Goal: Task Accomplishment & Management: Use online tool/utility

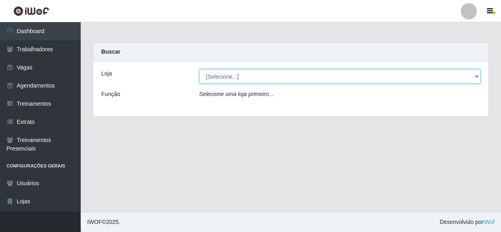
click at [233, 79] on select "[Selecione...] Rede Compras - CD Logistica" at bounding box center [339, 76] width 281 height 14
select select "429"
click at [199, 69] on select "[Selecione...] Rede Compras - CD Logistica" at bounding box center [339, 76] width 281 height 14
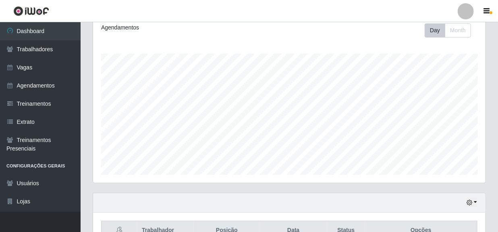
scroll to position [183, 0]
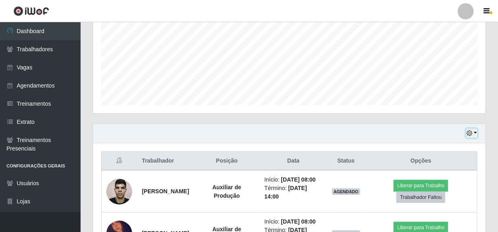
click at [477, 134] on button "button" at bounding box center [471, 133] width 11 height 9
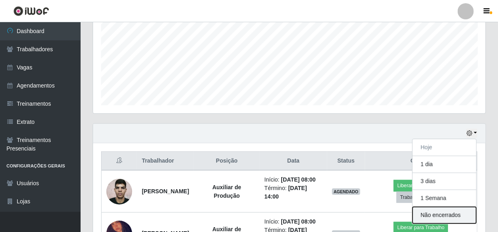
click at [434, 219] on button "Não encerrados" at bounding box center [445, 215] width 64 height 17
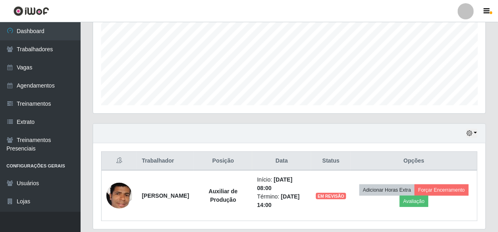
scroll to position [210, 0]
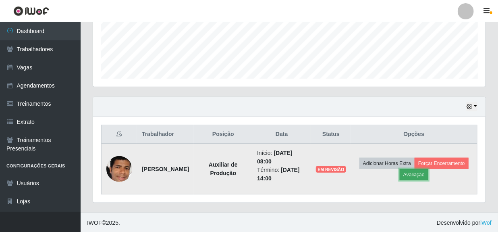
click at [413, 175] on button "Avaliação" at bounding box center [414, 174] width 29 height 11
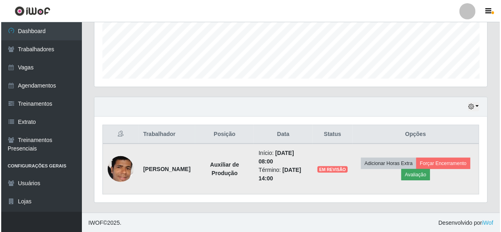
scroll to position [167, 389]
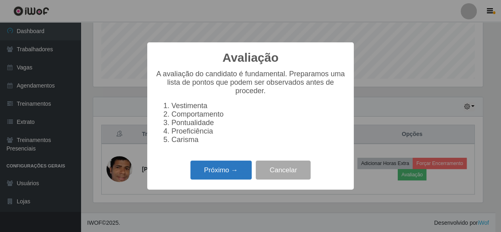
click at [234, 170] on button "Próximo →" at bounding box center [220, 169] width 61 height 19
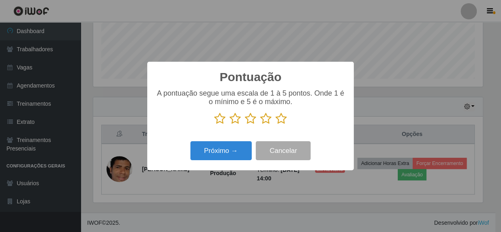
scroll to position [402919, 402696]
click at [281, 119] on icon at bounding box center [280, 118] width 11 height 12
click at [275, 125] on input "radio" at bounding box center [275, 125] width 0 height 0
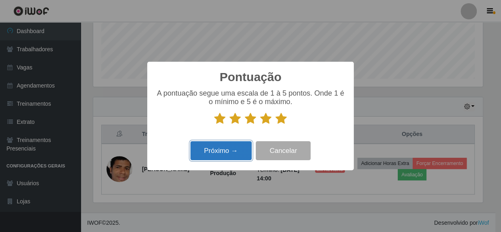
click at [225, 149] on button "Próximo →" at bounding box center [220, 150] width 61 height 19
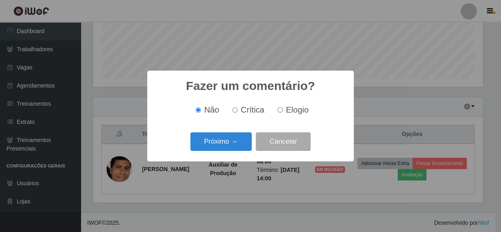
click at [225, 149] on button "Próximo →" at bounding box center [220, 141] width 61 height 19
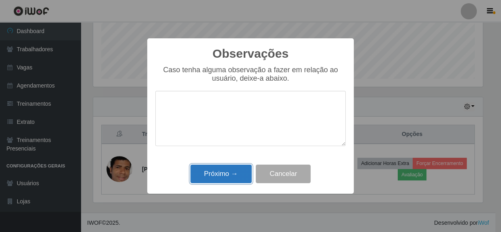
click at [231, 177] on button "Próximo →" at bounding box center [220, 173] width 61 height 19
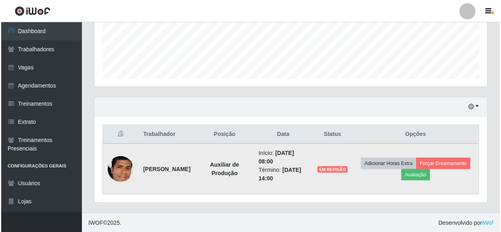
scroll to position [167, 393]
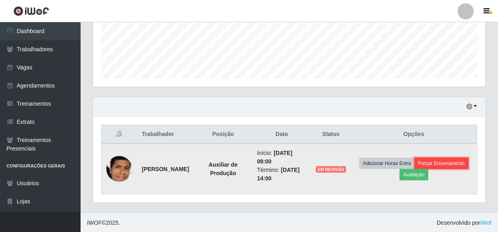
click at [447, 161] on button "Forçar Encerramento" at bounding box center [442, 163] width 54 height 11
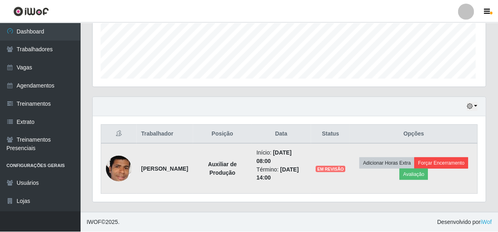
scroll to position [167, 389]
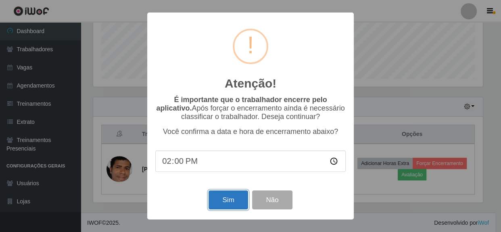
click at [223, 203] on button "Sim" at bounding box center [227, 199] width 39 height 19
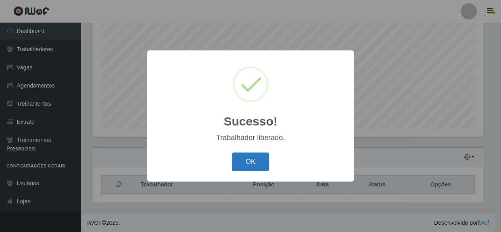
click at [244, 164] on button "OK" at bounding box center [250, 161] width 37 height 19
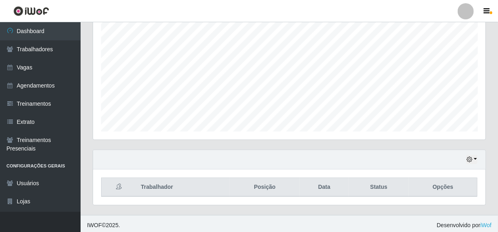
scroll to position [159, 0]
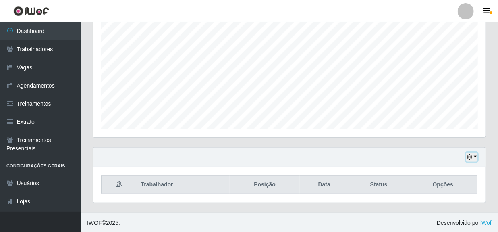
click at [477, 154] on button "button" at bounding box center [471, 156] width 11 height 9
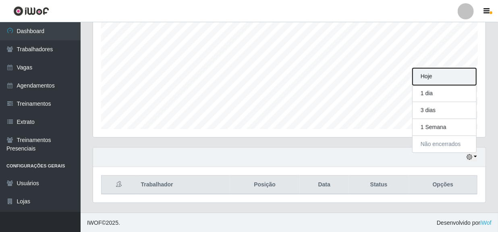
click at [434, 78] on button "Hoje" at bounding box center [445, 76] width 64 height 17
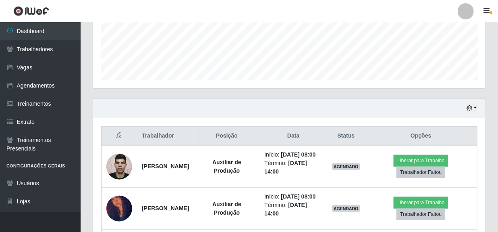
scroll to position [306, 0]
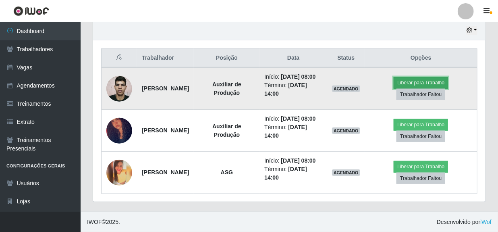
click at [429, 77] on button "Liberar para Trabalho" at bounding box center [421, 82] width 54 height 11
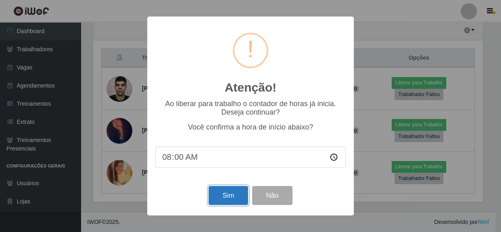
click at [234, 199] on button "Sim" at bounding box center [227, 195] width 39 height 19
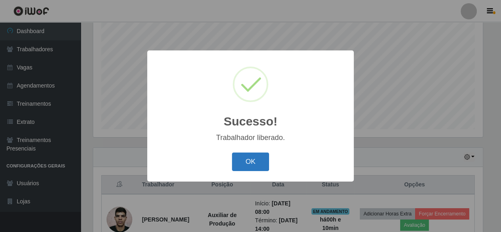
click at [261, 160] on button "OK" at bounding box center [250, 161] width 37 height 19
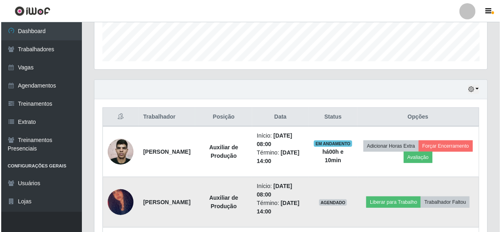
scroll to position [269, 0]
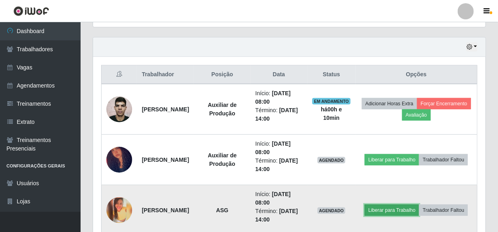
click at [419, 205] on button "Liberar para Trabalho" at bounding box center [392, 209] width 54 height 11
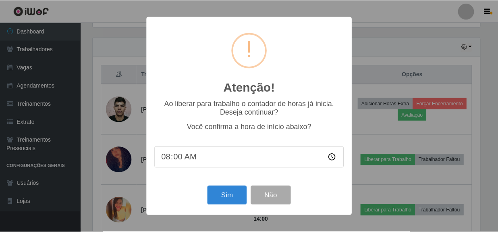
scroll to position [167, 389]
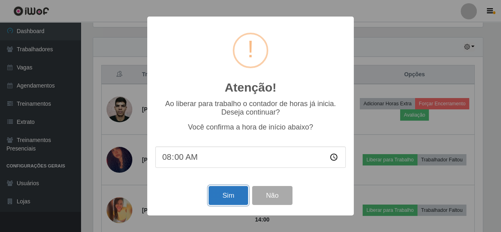
click at [232, 202] on button "Sim" at bounding box center [227, 195] width 39 height 19
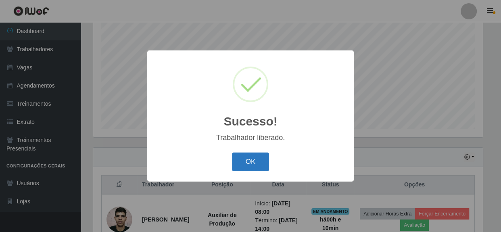
click at [260, 165] on button "OK" at bounding box center [250, 161] width 37 height 19
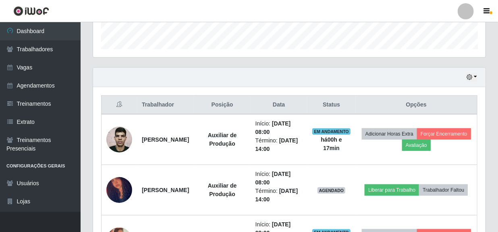
scroll to position [256, 0]
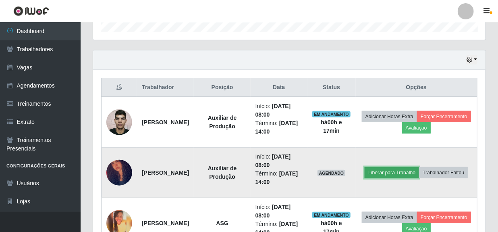
click at [419, 167] on button "Liberar para Trabalho" at bounding box center [392, 172] width 54 height 11
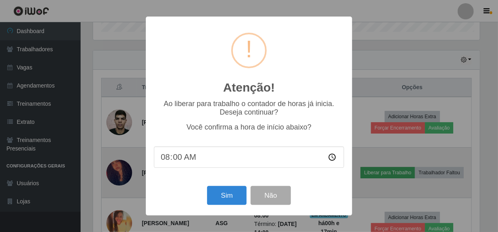
scroll to position [167, 389]
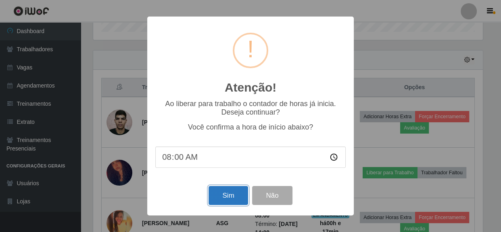
click at [235, 198] on button "Sim" at bounding box center [227, 195] width 39 height 19
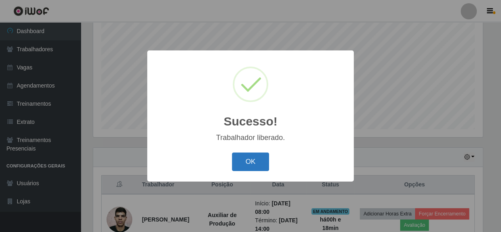
click at [256, 168] on button "OK" at bounding box center [250, 161] width 37 height 19
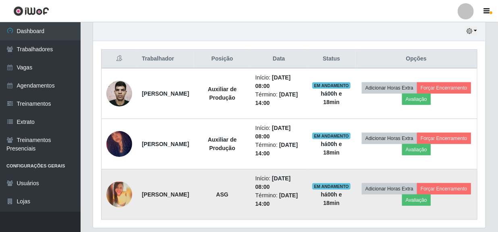
scroll to position [310, 0]
